Goal: Check status: Verify the current state of an ongoing process or item

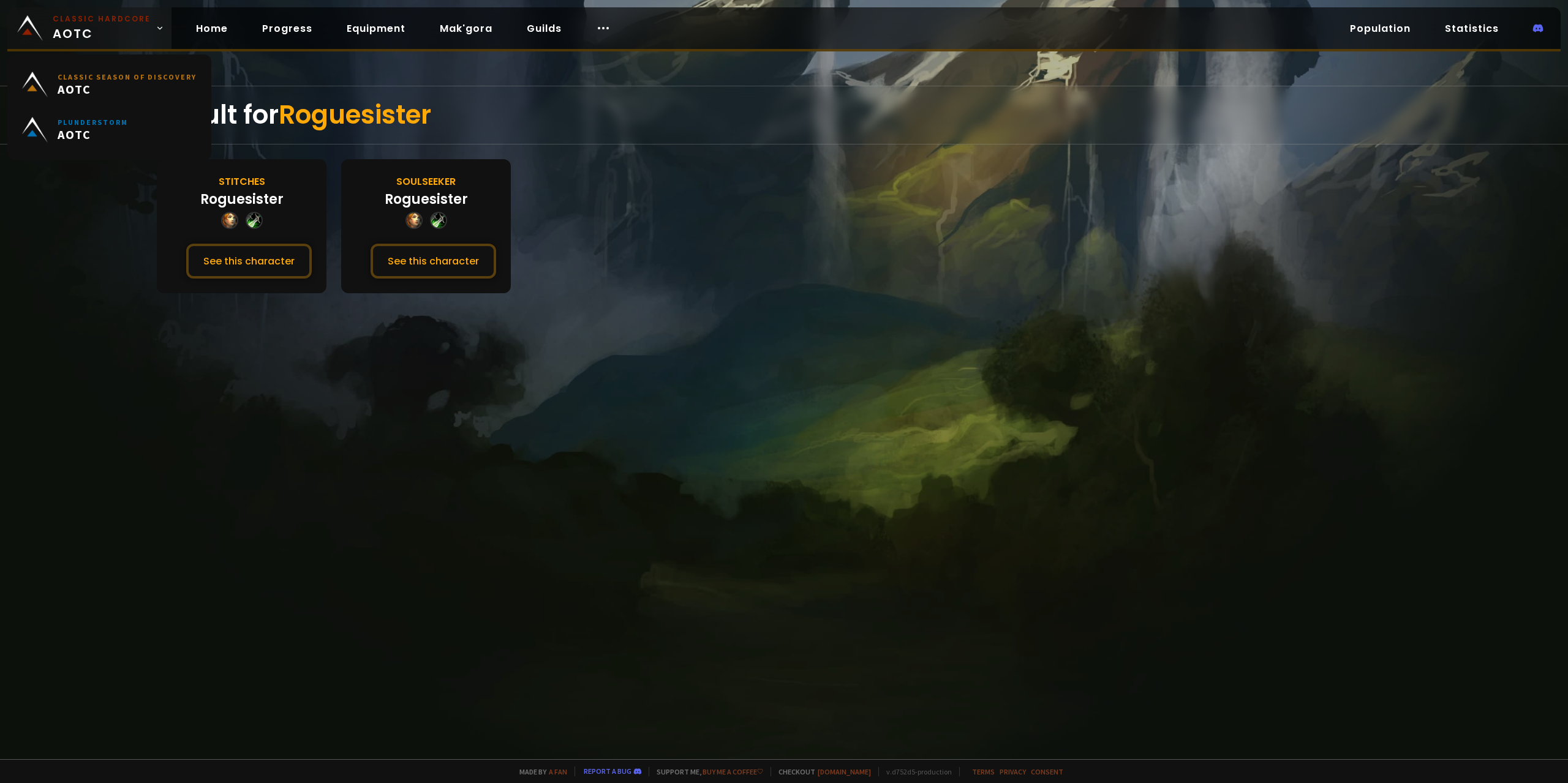
click at [88, 30] on span "Classic Hardcore AOTC" at bounding box center [102, 28] width 98 height 30
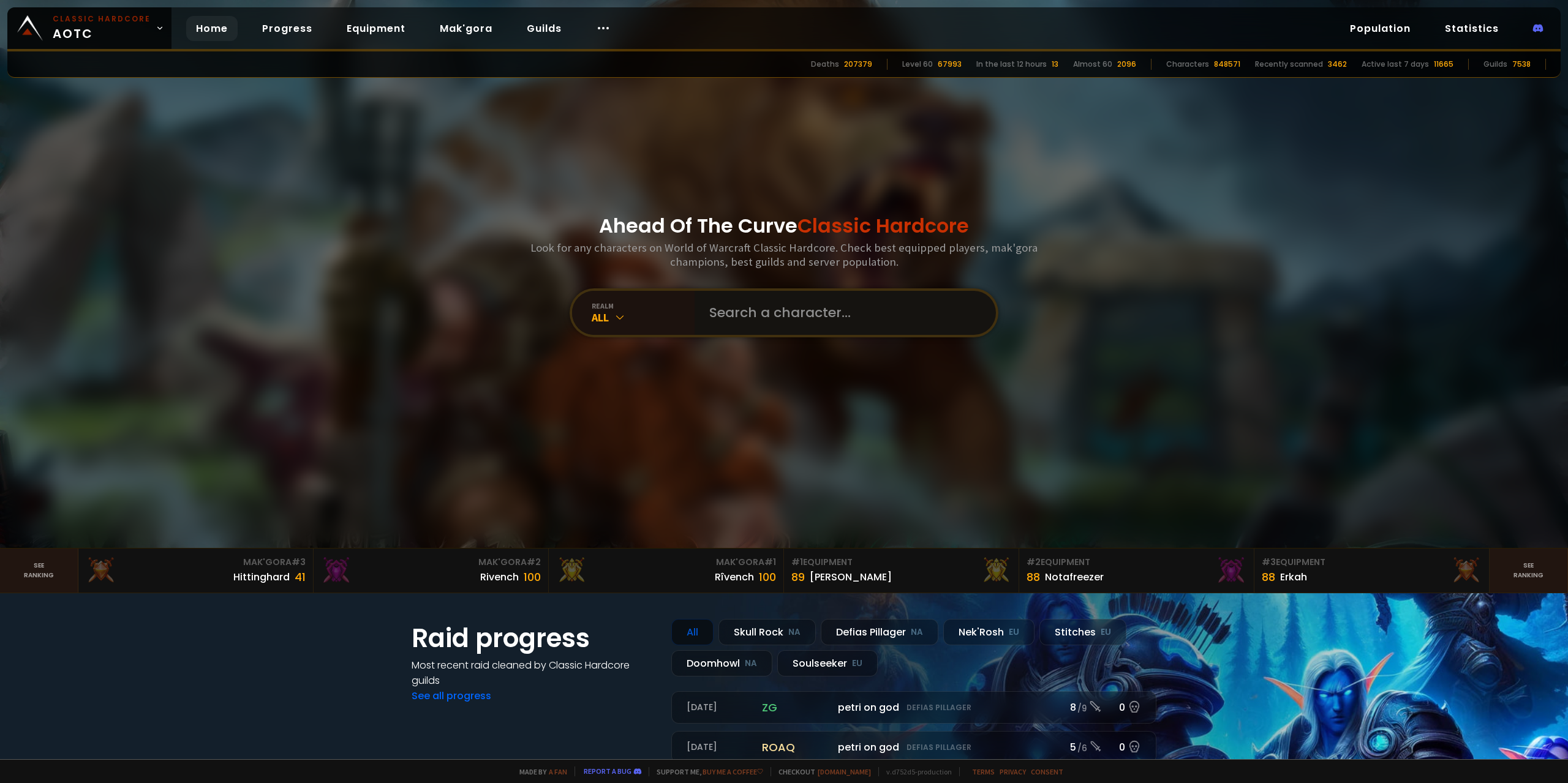
click at [788, 313] on input "text" at bounding box center [842, 313] width 280 height 44
type input "METATROND"
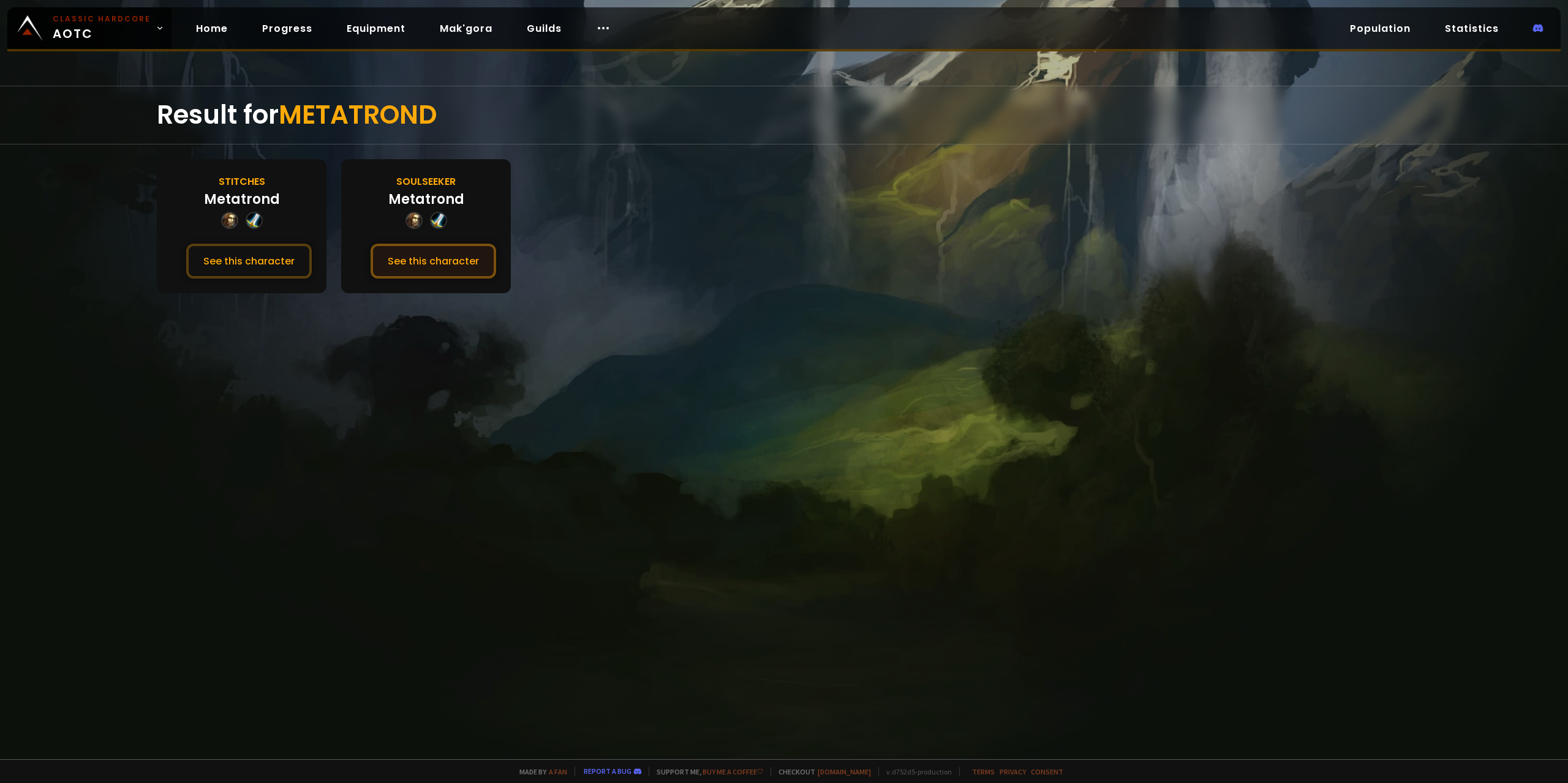
click at [409, 263] on button "See this character" at bounding box center [433, 261] width 126 height 35
